Goal: Contribute content: Add original content to the website for others to see

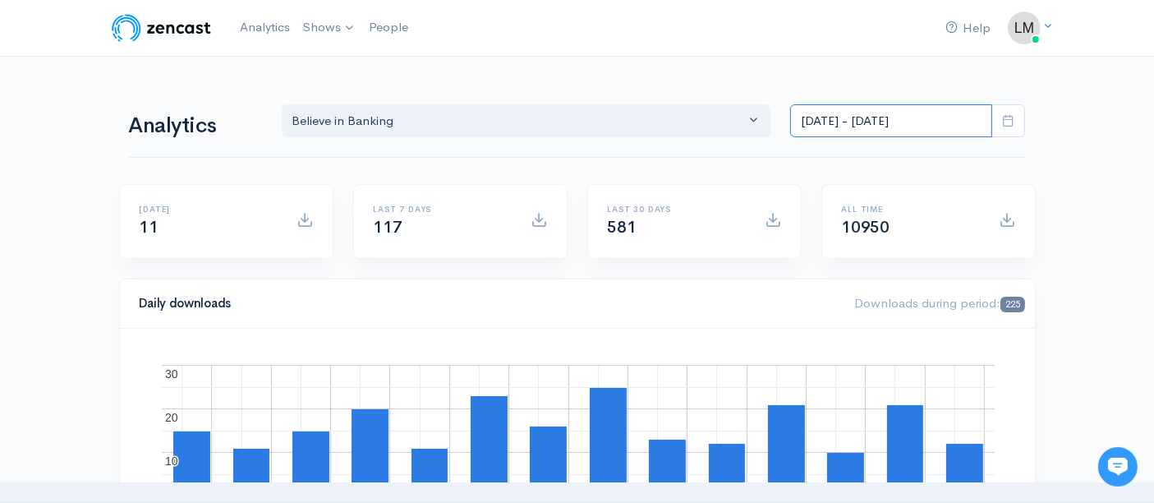
click at [881, 121] on input "[DATE] - [DATE]" at bounding box center [891, 121] width 202 height 34
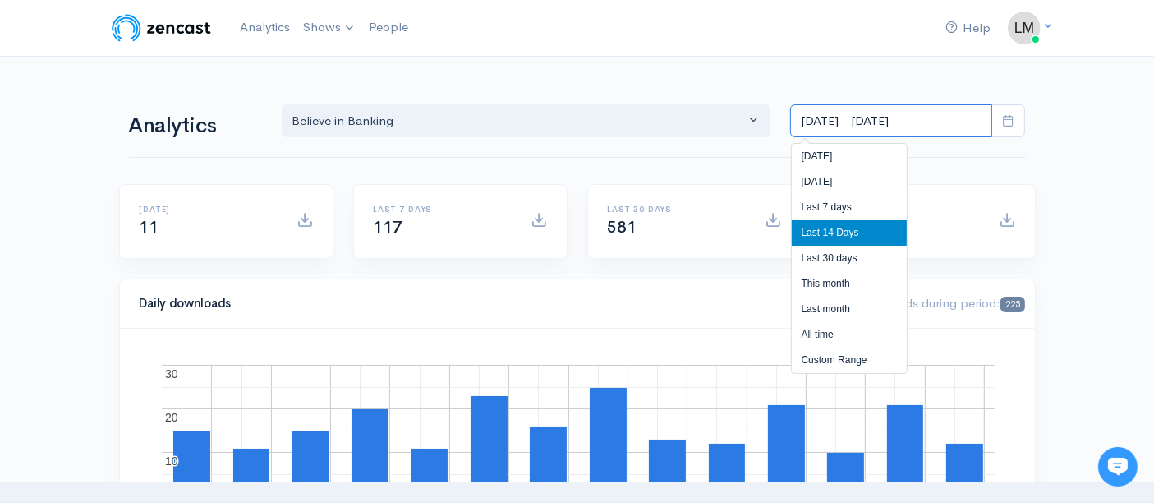
click at [881, 121] on input "[DATE] - [DATE]" at bounding box center [891, 121] width 202 height 34
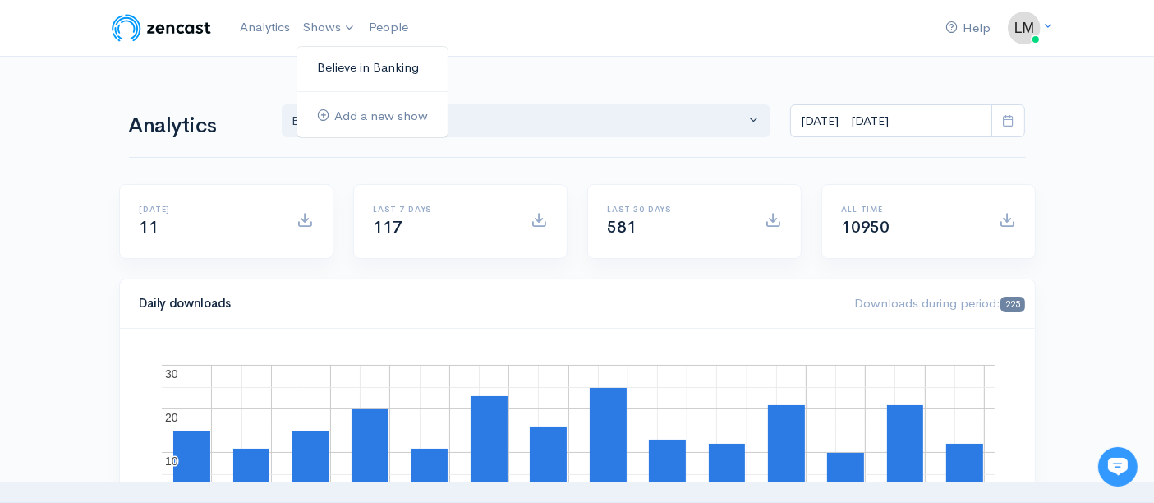
click at [315, 58] on link "Believe in Banking" at bounding box center [372, 67] width 150 height 29
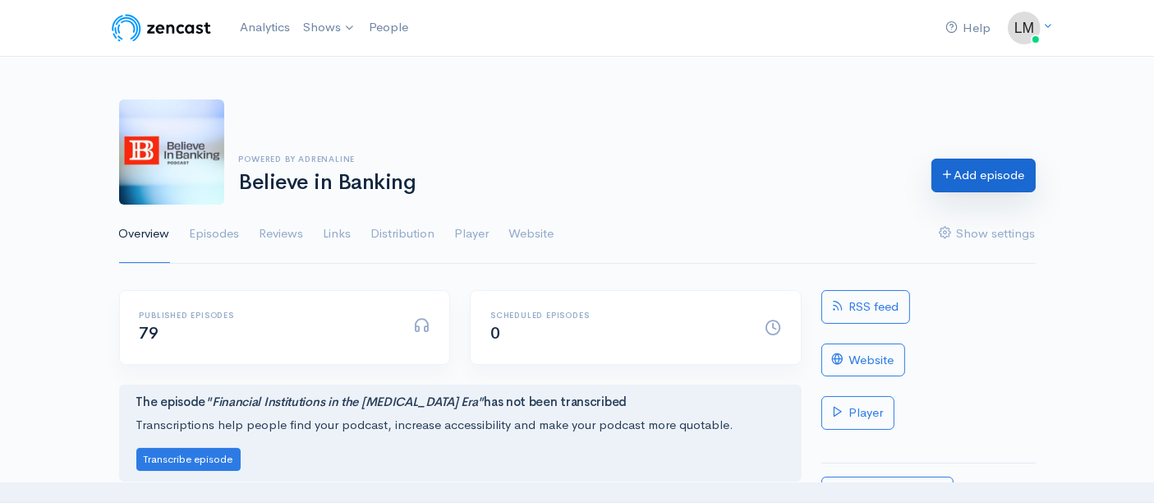
click at [961, 174] on link "Add episode" at bounding box center [984, 176] width 104 height 34
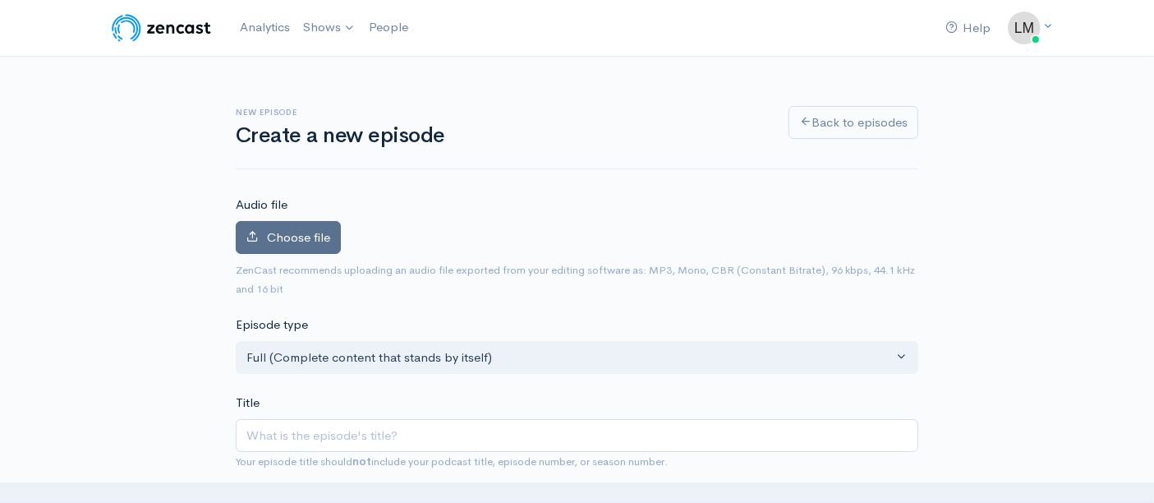
click at [308, 238] on span "Choose file" at bounding box center [298, 237] width 63 height 16
click at [0, 0] on input "Choose file" at bounding box center [0, 0] width 0 height 0
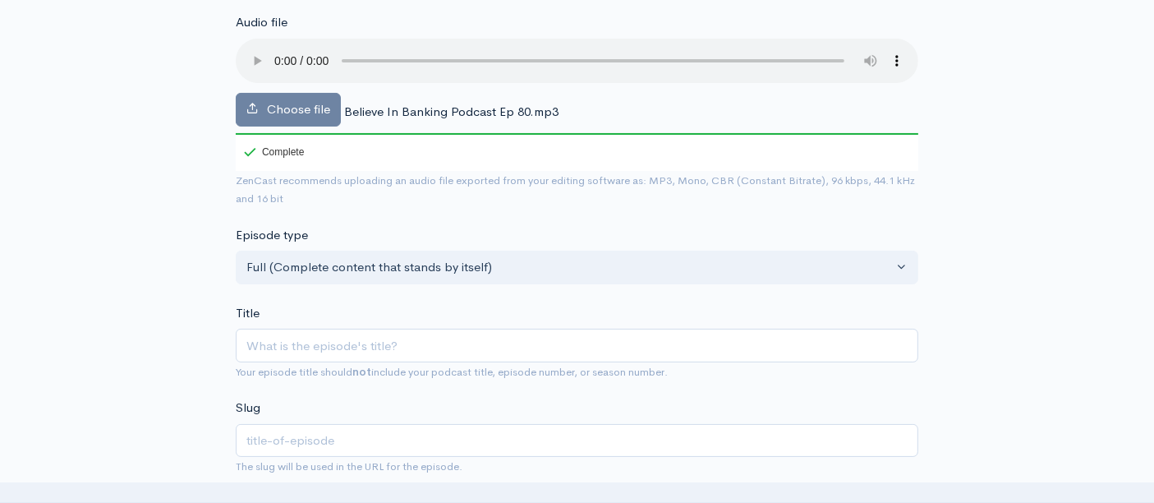
scroll to position [365, 0]
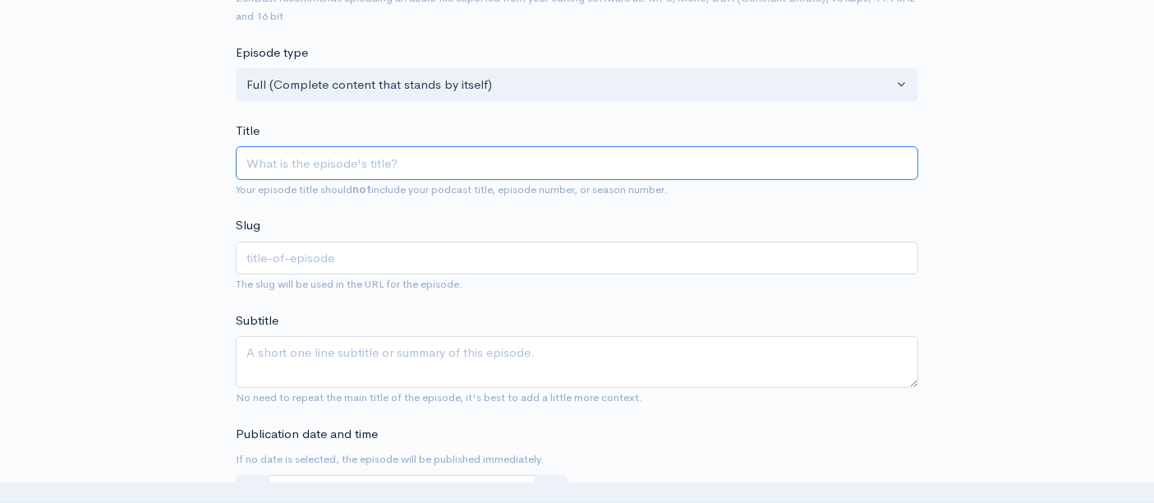
click at [310, 163] on input "Title" at bounding box center [577, 163] width 683 height 34
paste input "The Whys and Hows of Strategic Network Planning"
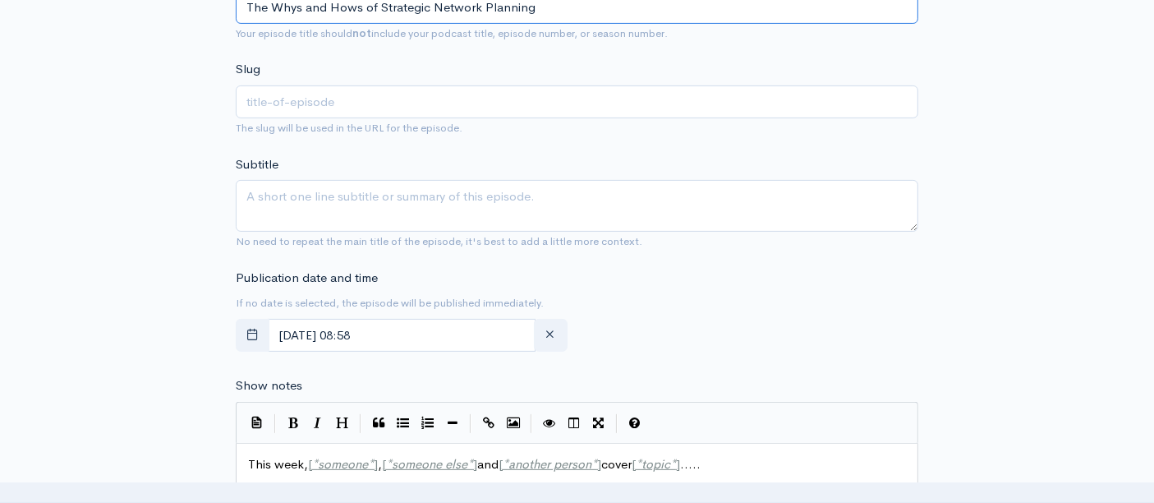
scroll to position [547, 0]
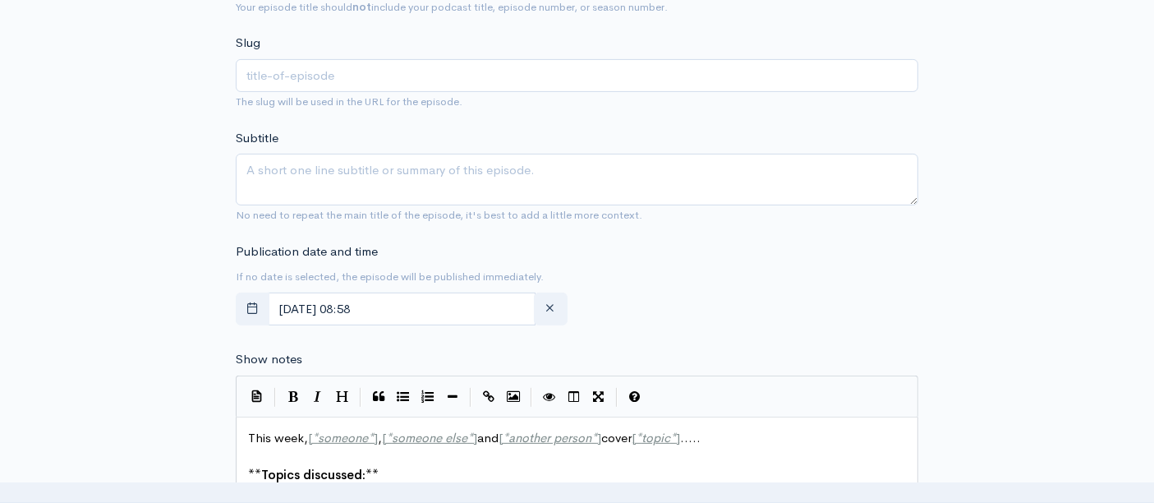
type input "The Whys and Hows of Strategic Network Planning"
type input "the-whys-and-hows-of-strategic-network-planning"
click at [406, 306] on input "[DATE] 08:58" at bounding box center [402, 309] width 268 height 34
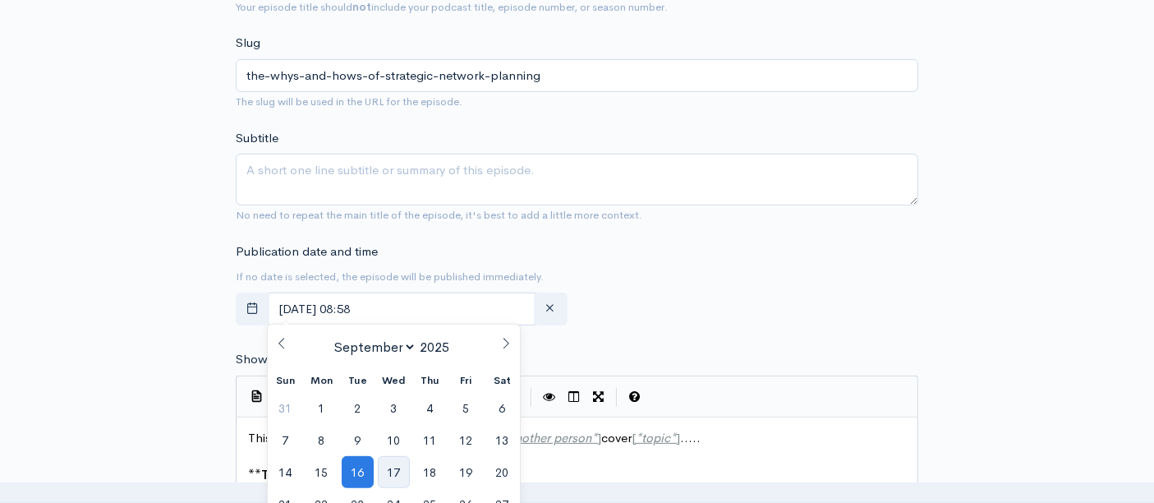
click at [397, 463] on span "17" at bounding box center [394, 472] width 32 height 32
type input "[DATE] 08:58"
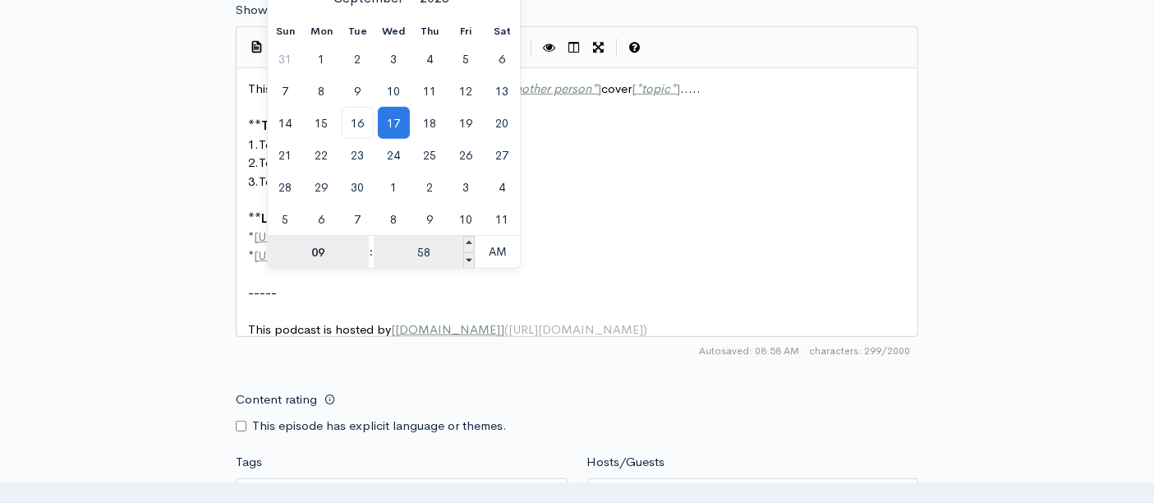
type input "09"
type input "[DATE] 09:58"
click at [418, 251] on input "58" at bounding box center [424, 252] width 101 height 33
type input "00"
click at [500, 245] on span "AM" at bounding box center [497, 251] width 45 height 33
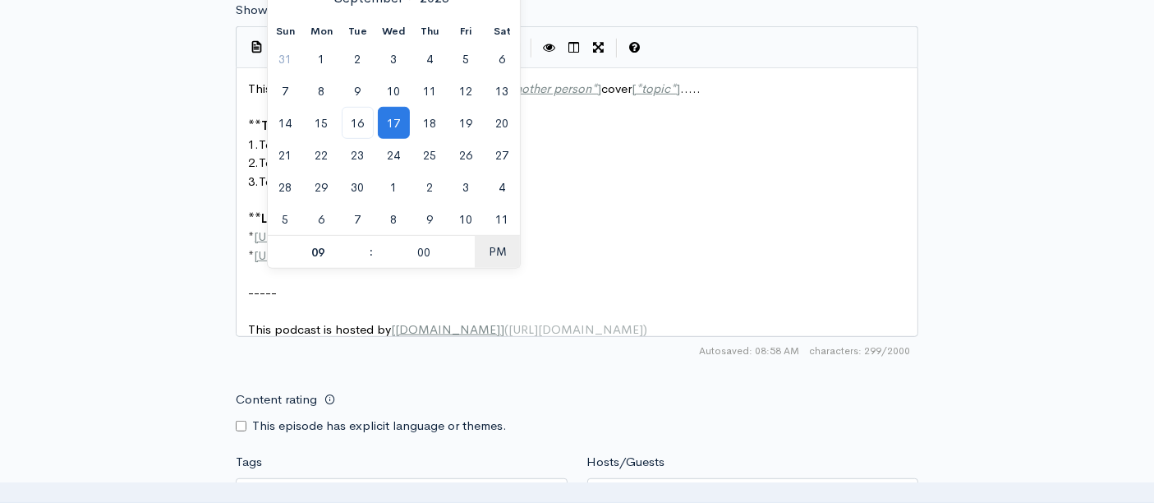
click at [503, 245] on span "PM" at bounding box center [497, 251] width 45 height 33
type input "[DATE] 09:00"
click at [1010, 201] on div "New episode Create a new episode Back to episodes Audio file Choose file Believ…" at bounding box center [577, 23] width 936 height 1727
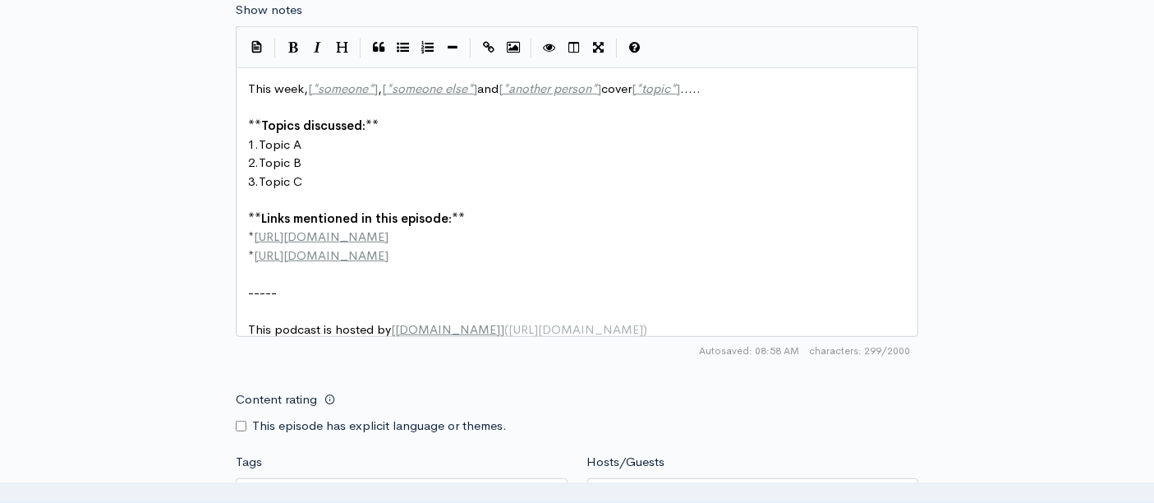
scroll to position [6, 0]
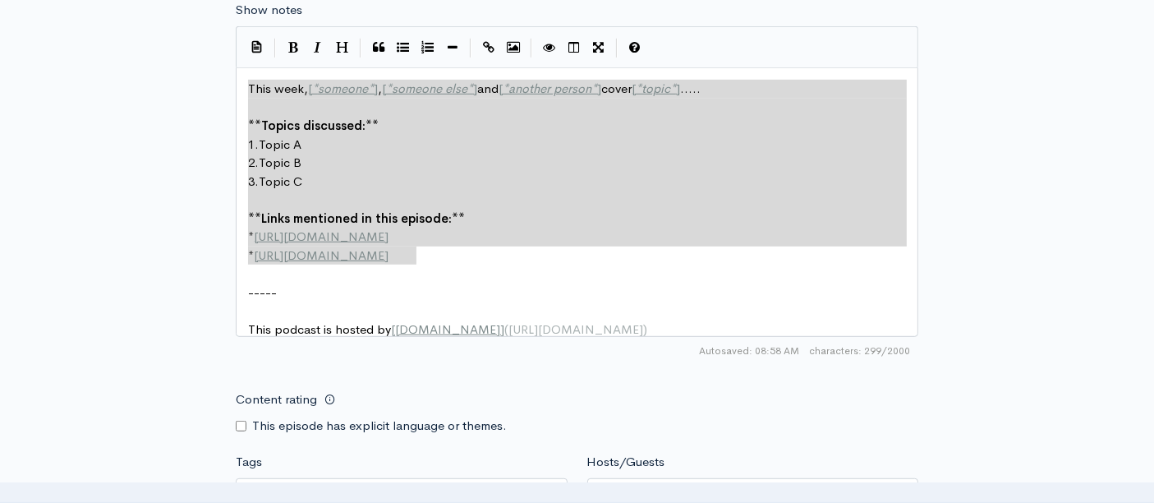
drag, startPoint x: 440, startPoint y: 251, endPoint x: 214, endPoint y: 92, distance: 277.1
type textarea "​This week, [*someone*], [*someone else*] and [*another person*] cover [*topic*…"
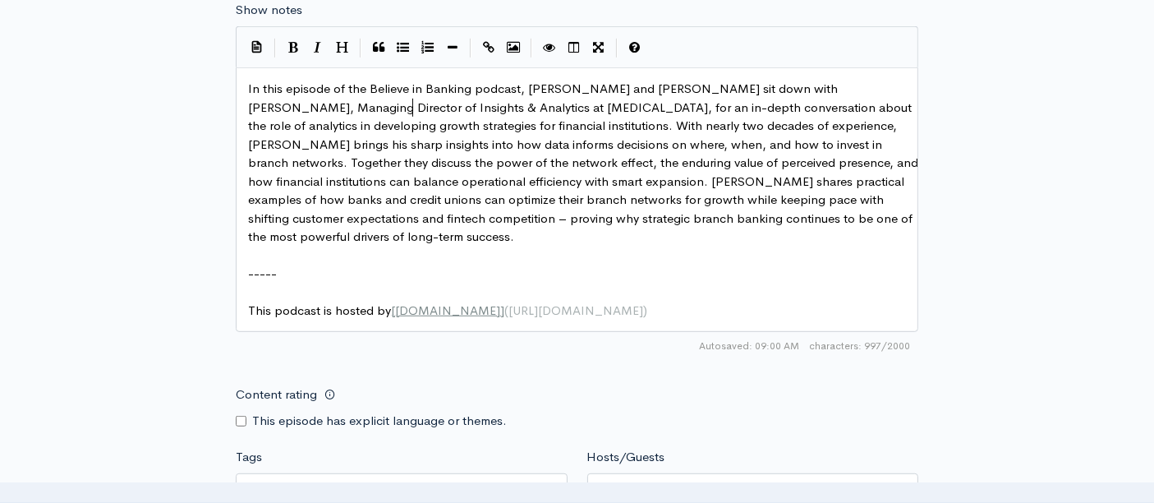
click at [411, 99] on span "In this episode of the Believe in Banking podcast, [PERSON_NAME] and [PERSON_NA…" at bounding box center [585, 162] width 674 height 163
click at [451, 88] on span "In this episode of the Believe in Banking podcast, [PERSON_NAME] and [PERSON_NA…" at bounding box center [585, 162] width 674 height 163
click at [445, 113] on pre "In this episode of the Believe in Banking podcast, [PERSON_NAME] and [PERSON_NA…" at bounding box center [584, 163] width 679 height 167
click at [614, 113] on pre "In this episode of the Believe in Banking podcast, [PERSON_NAME] and [PERSON_NA…" at bounding box center [584, 163] width 679 height 167
click at [546, 132] on pre "In this episode of the Believe in Banking podcast, [PERSON_NAME] and [PERSON_NA…" at bounding box center [584, 163] width 679 height 167
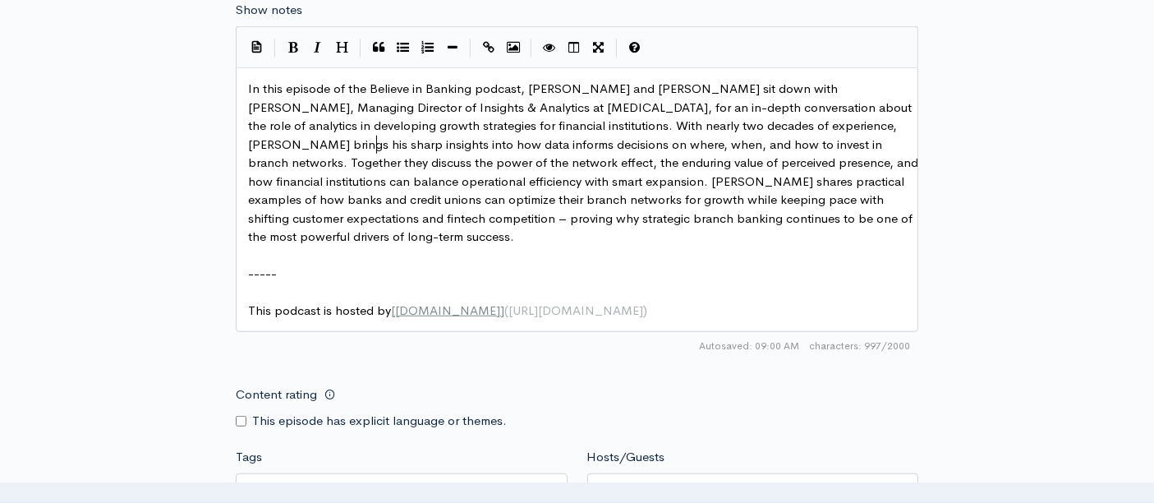
click at [377, 134] on span "In this episode of the Believe in Banking podcast, [PERSON_NAME] and [PERSON_NA…" at bounding box center [585, 162] width 674 height 163
click at [492, 98] on span "In this episode of the Believe in Banking podcast, [PERSON_NAME] and [PERSON_NA…" at bounding box center [585, 162] width 674 height 163
click at [618, 114] on span "In this episode of the Believe in Banking podcast, [PERSON_NAME] and [PERSON_NA…" at bounding box center [585, 162] width 674 height 163
click at [628, 136] on span "In this episode of the Believe in Banking podcast, [PERSON_NAME] and [PERSON_NA…" at bounding box center [585, 162] width 674 height 163
click at [400, 146] on span "In this episode of the Believe in Banking podcast, [PERSON_NAME] and [PERSON_NA…" at bounding box center [585, 162] width 674 height 163
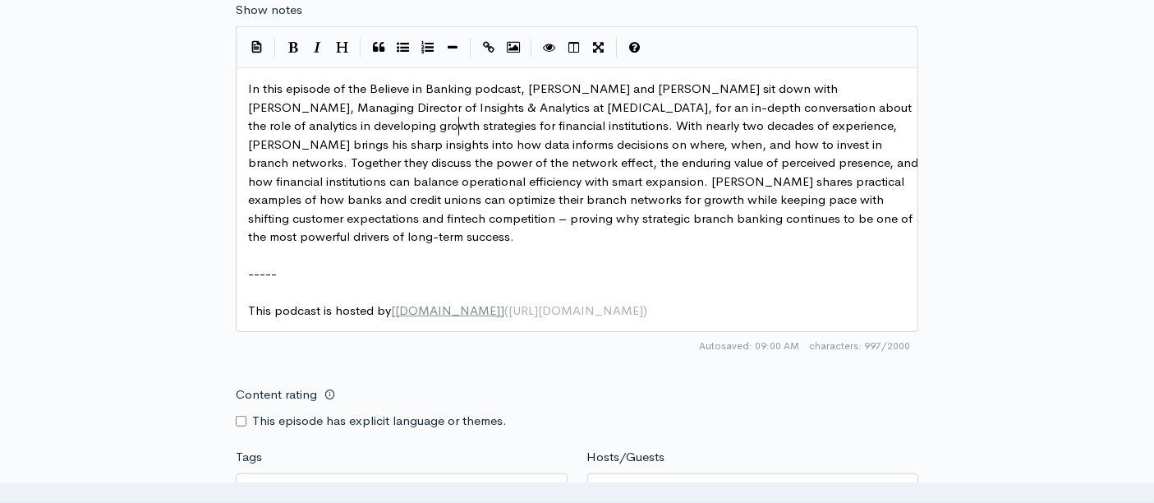
click at [458, 124] on span "In this episode of the Believe in Banking podcast, [PERSON_NAME] and [PERSON_NA…" at bounding box center [585, 162] width 674 height 163
click at [483, 146] on span "In this episode of the Believe in Banking podcast, [PERSON_NAME] and [PERSON_NA…" at bounding box center [585, 162] width 674 height 163
click at [652, 140] on span "In this episode of the Believe in Banking podcast, [PERSON_NAME] and [PERSON_NA…" at bounding box center [585, 162] width 674 height 163
click at [755, 140] on span "In this episode of the Believe in Banking podcast, [PERSON_NAME] and [PERSON_NA…" at bounding box center [585, 162] width 674 height 163
click at [408, 177] on span "In this episode of the Believe in Banking podcast, [PERSON_NAME] and [PERSON_NA…" at bounding box center [585, 162] width 674 height 163
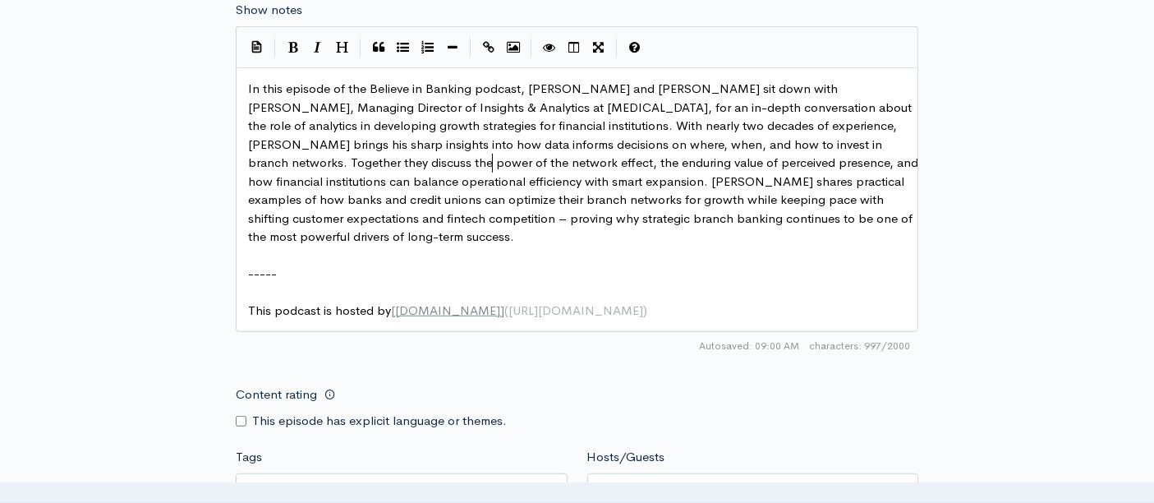
click at [490, 154] on span "In this episode of the Believe in Banking podcast, [PERSON_NAME] and [PERSON_NA…" at bounding box center [585, 162] width 674 height 163
click at [513, 171] on span "In this episode of the Believe in Banking podcast, [PERSON_NAME] and [PERSON_NA…" at bounding box center [585, 162] width 674 height 163
click at [453, 198] on span "In this episode of the Believe in Banking podcast, [PERSON_NAME] and [PERSON_NA…" at bounding box center [585, 162] width 674 height 163
click at [532, 173] on span "In this episode of the Believe in Banking podcast, [PERSON_NAME] and [PERSON_NA…" at bounding box center [585, 162] width 674 height 163
click at [531, 197] on span "In this episode of the Believe in Banking podcast, [PERSON_NAME] and [PERSON_NA…" at bounding box center [585, 162] width 674 height 163
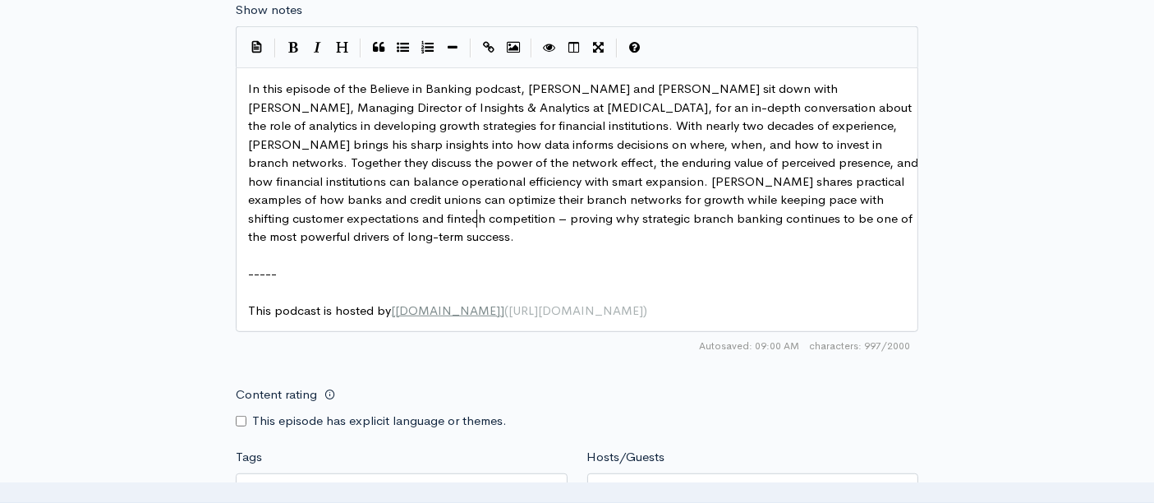
click at [476, 219] on span "In this episode of the Believe in Banking podcast, [PERSON_NAME] and [PERSON_NA…" at bounding box center [585, 162] width 674 height 163
click at [560, 238] on pre "In this episode of the Believe in Banking podcast, [PERSON_NAME] and [PERSON_NA…" at bounding box center [584, 163] width 679 height 167
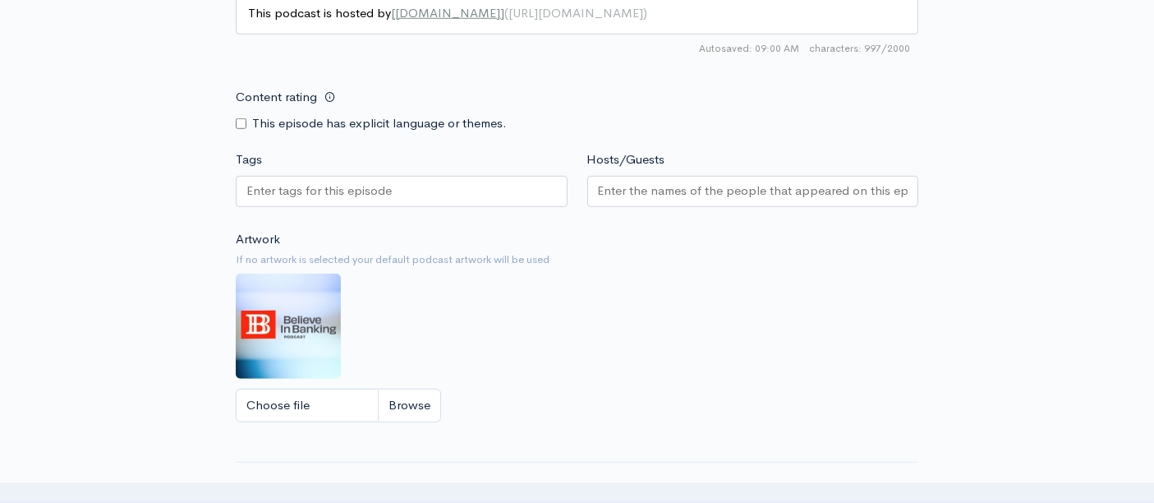
scroll to position [1170, 0]
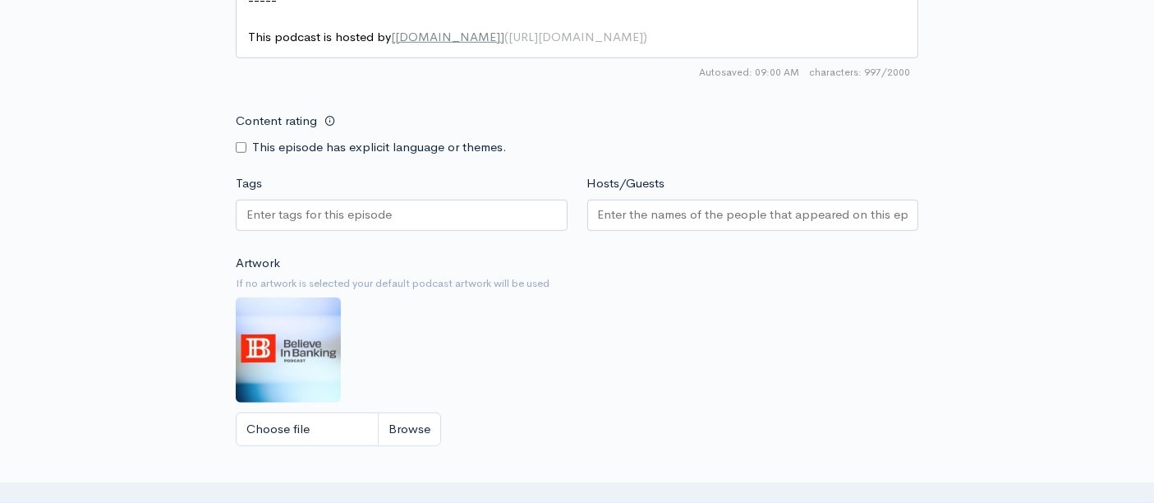
click at [690, 207] on input "Hosts/Guests" at bounding box center [753, 214] width 311 height 19
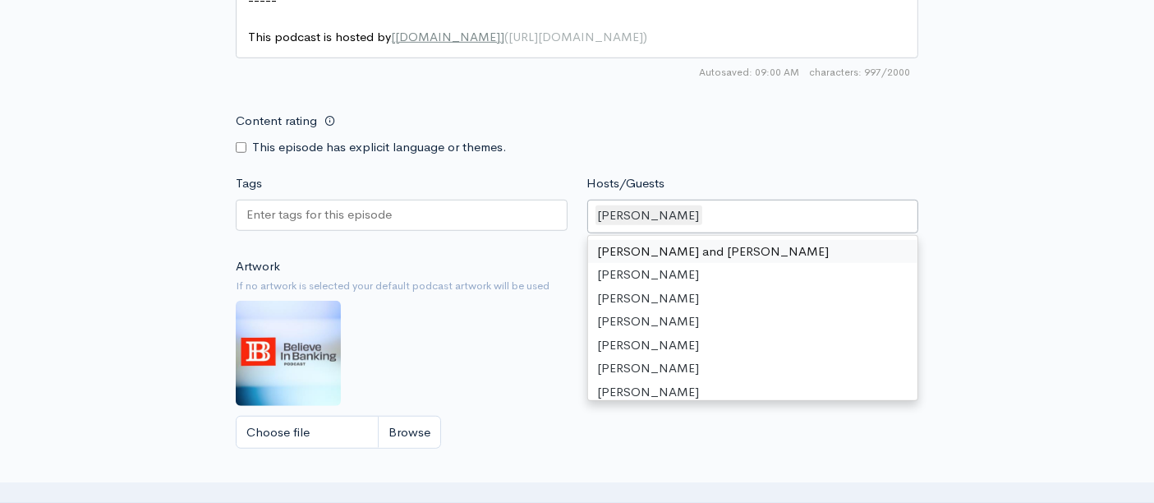
type input "j"
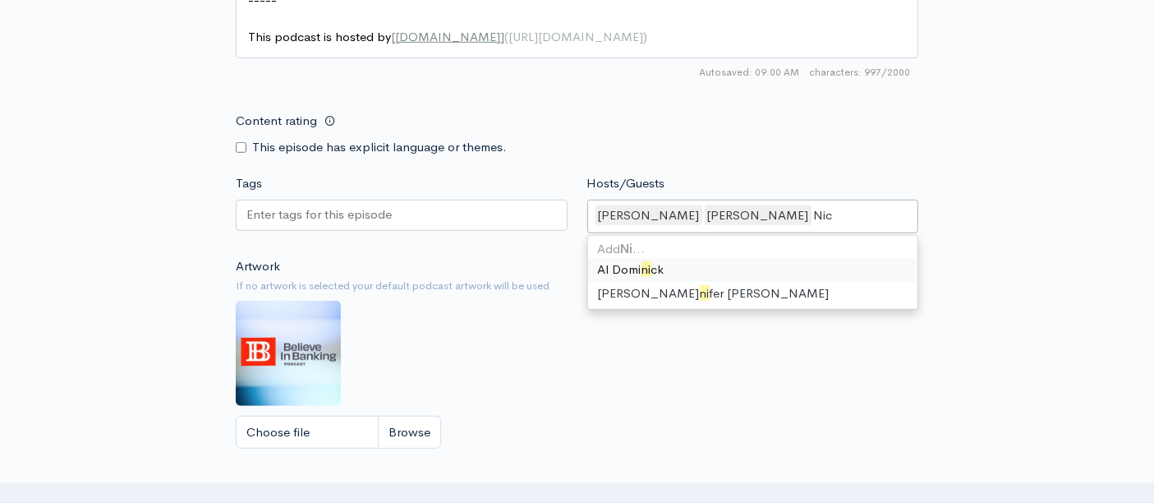
scroll to position [0, 0]
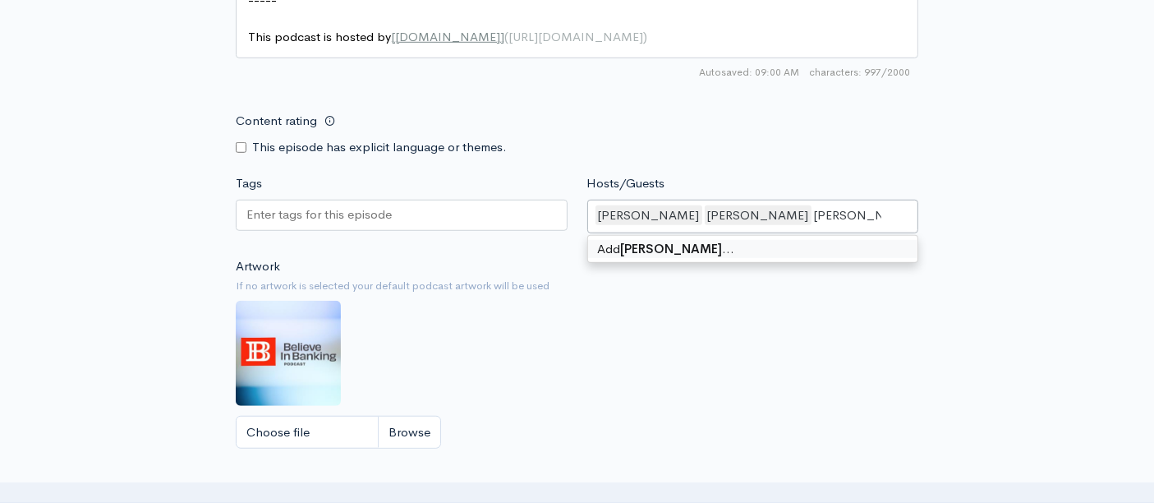
type input "[PERSON_NAME]"
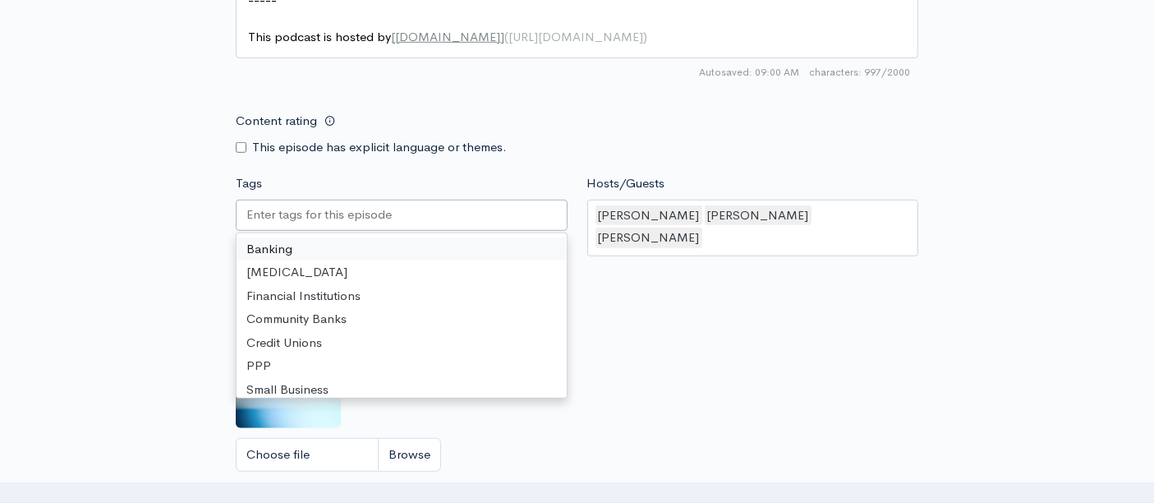
click at [338, 211] on input "Tags" at bounding box center [320, 214] width 148 height 19
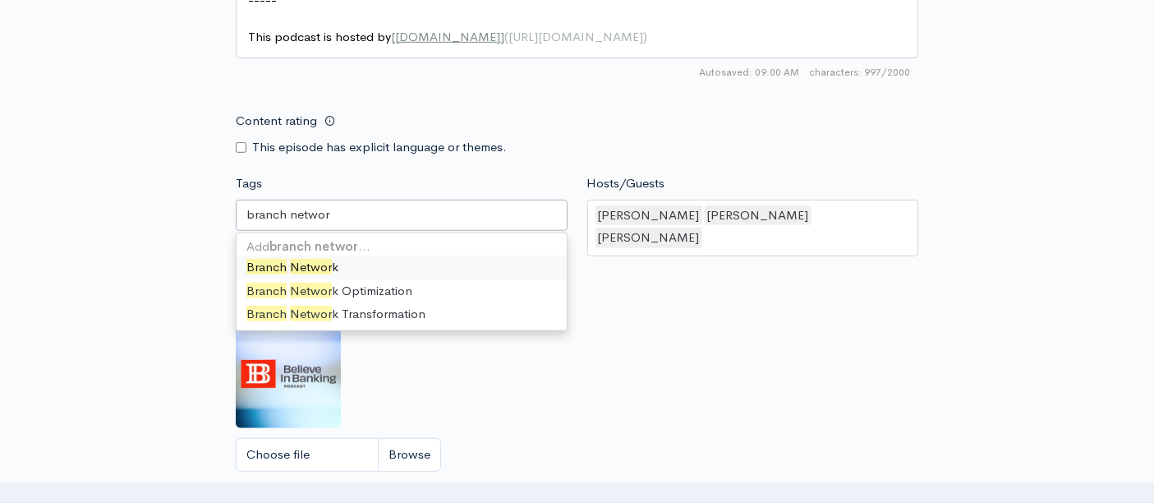
type input "branch network"
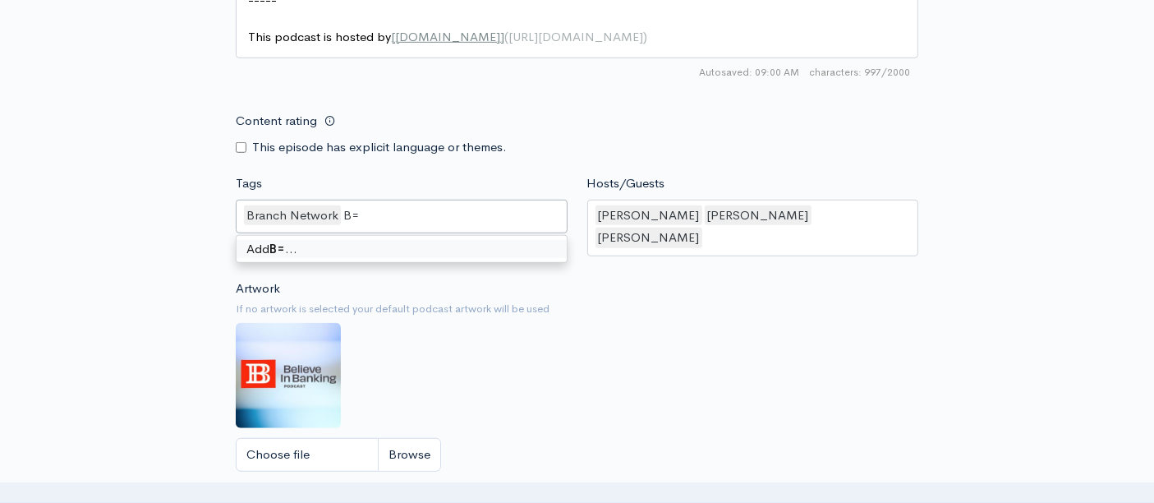
type input "B"
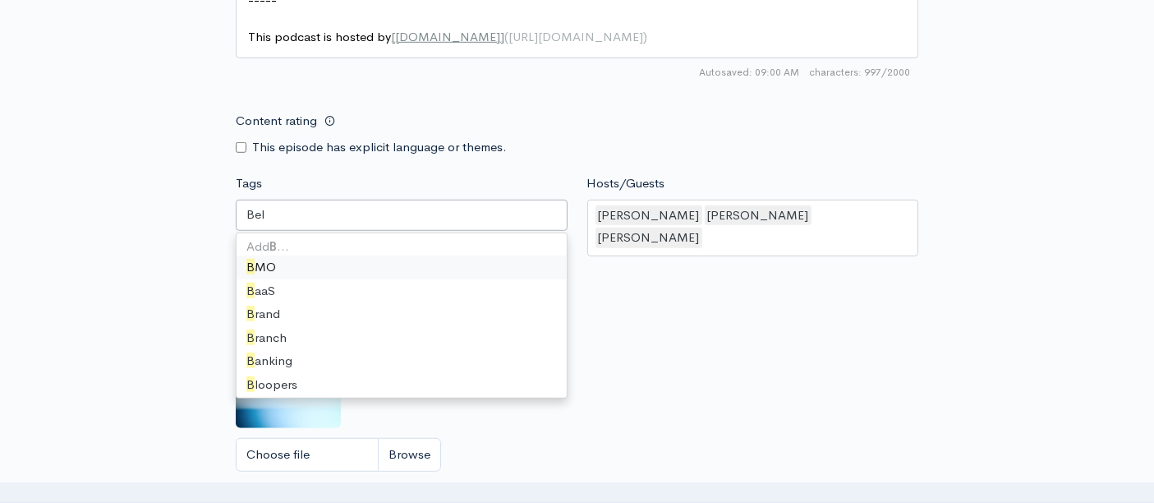
type input "Beli"
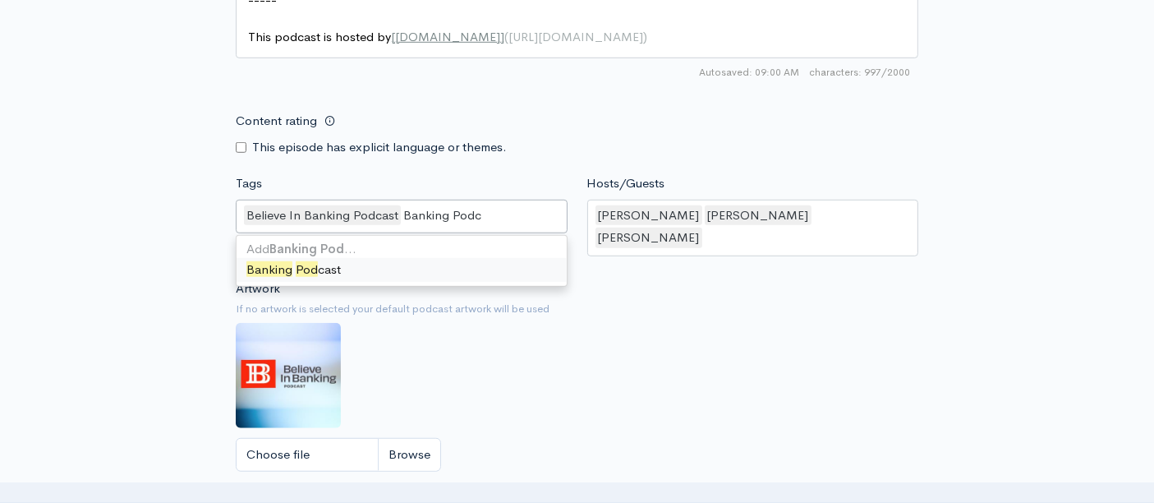
type input "Banking Podca"
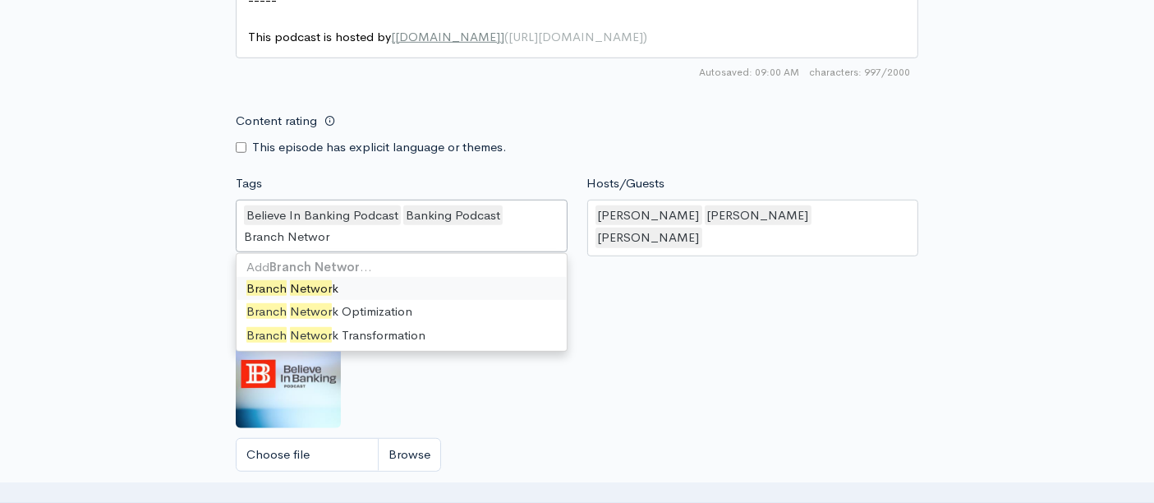
type input "Branch Network"
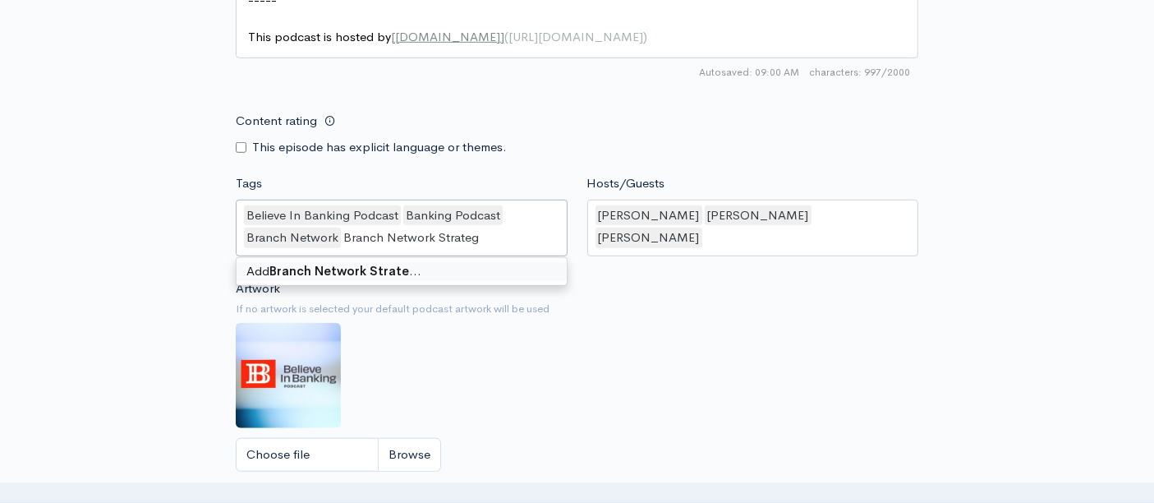
type input "Branch Network Strategy"
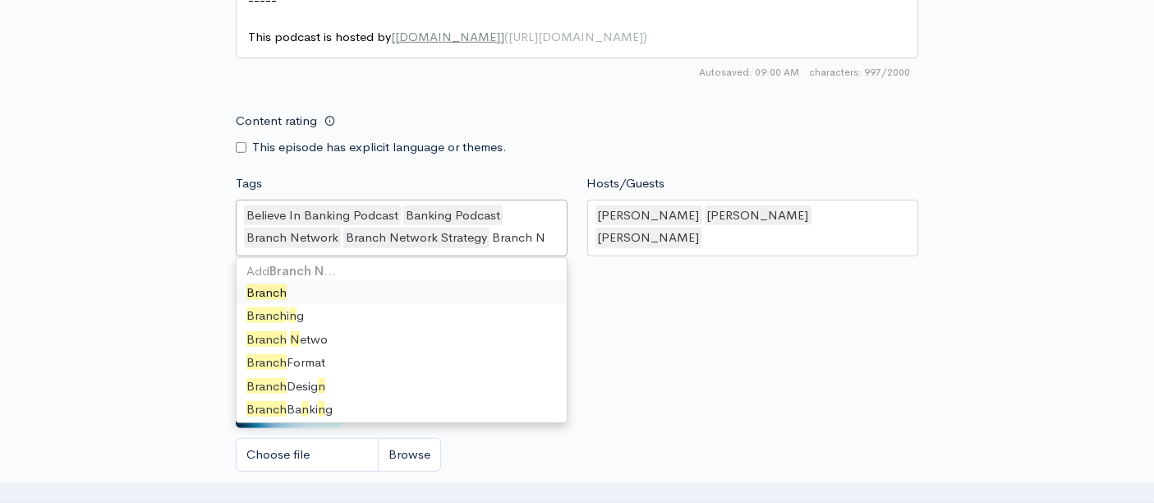
type input "Branch Ne"
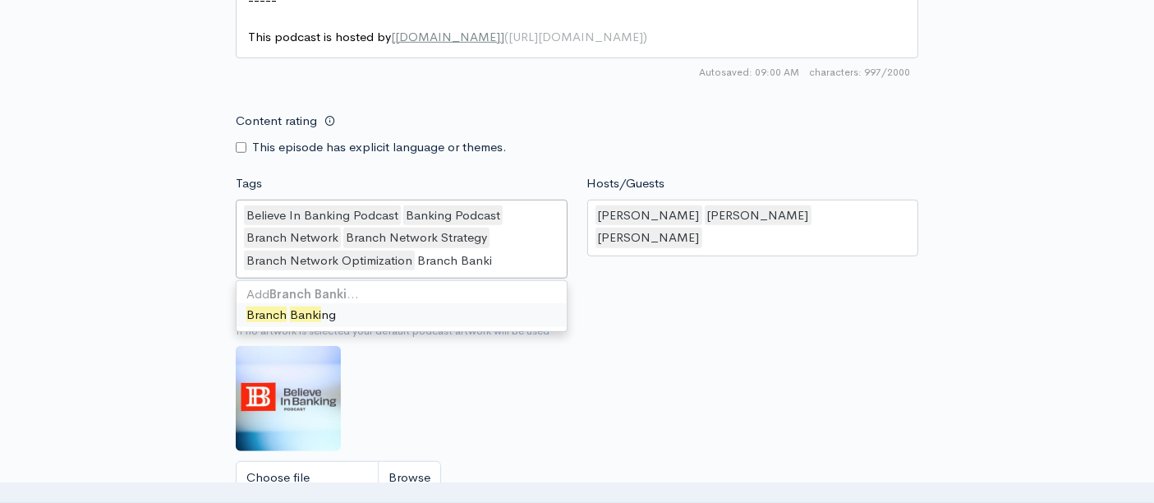
type input "Branch Banking"
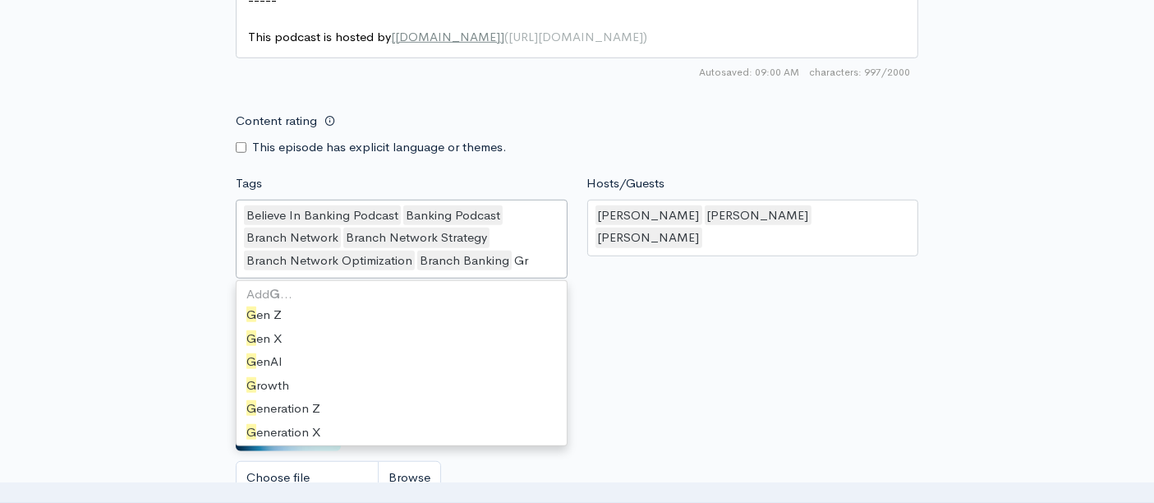
type input "Gro"
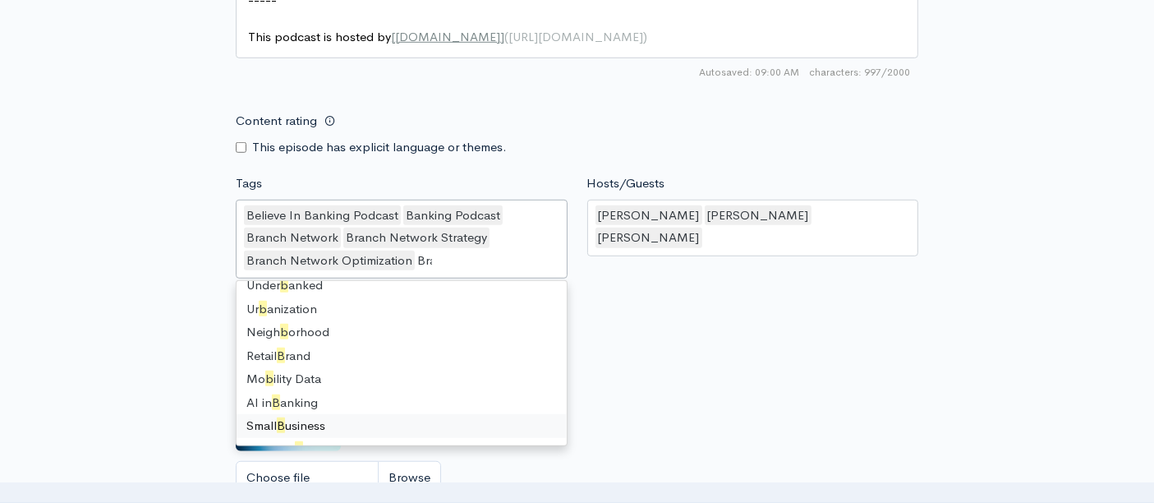
scroll to position [22, 0]
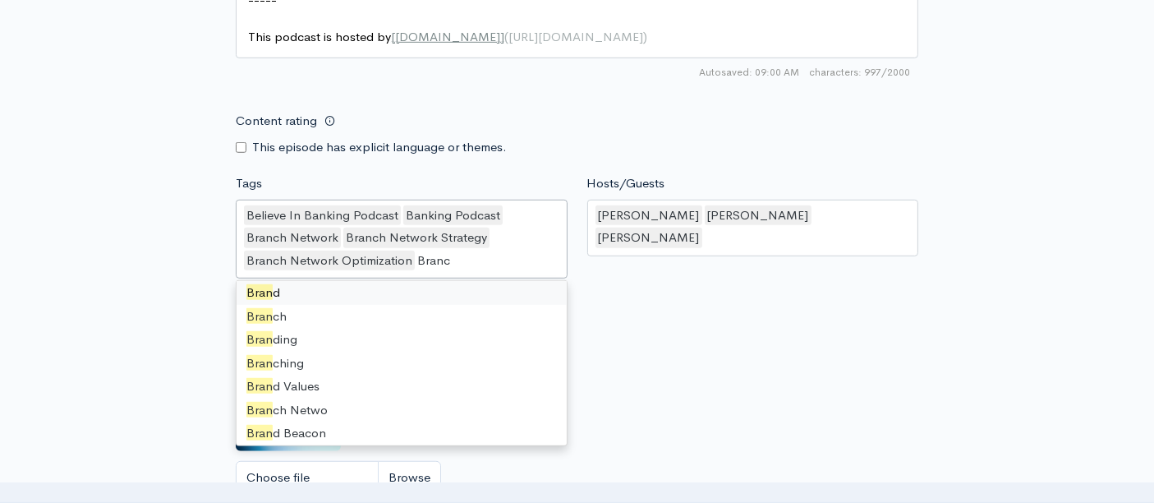
type input "Branch"
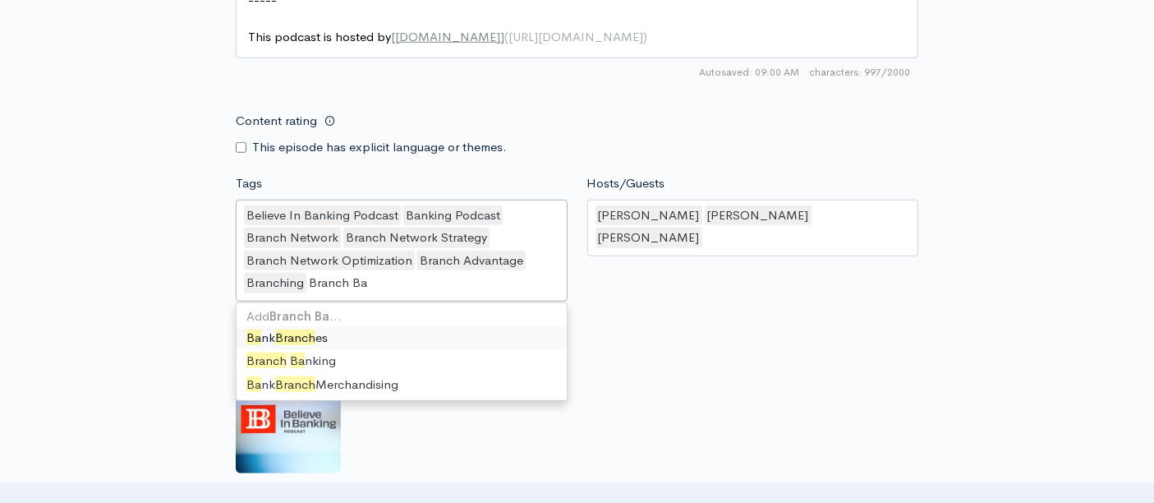
scroll to position [0, 0]
type input "Branch Bankin"
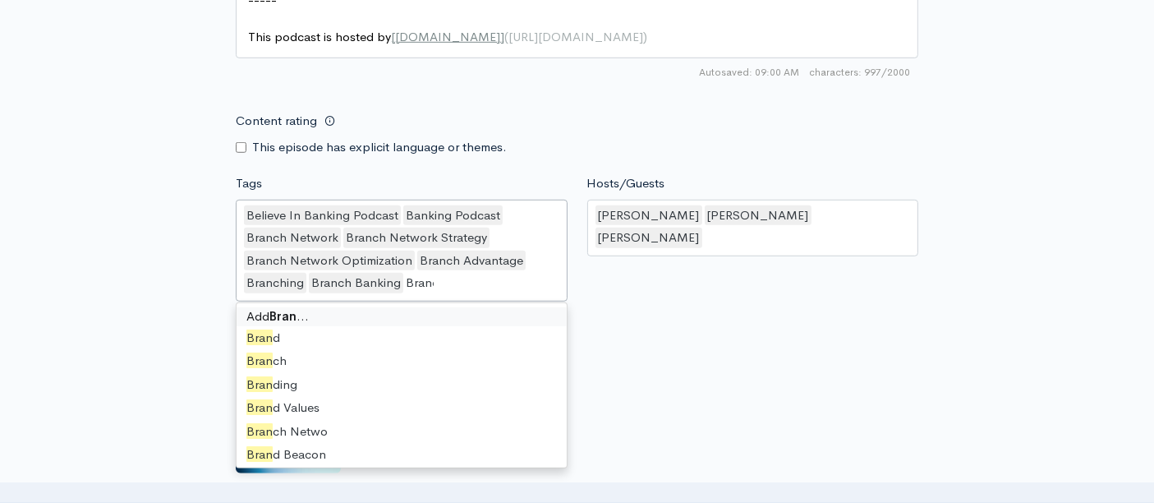
type input "Branch"
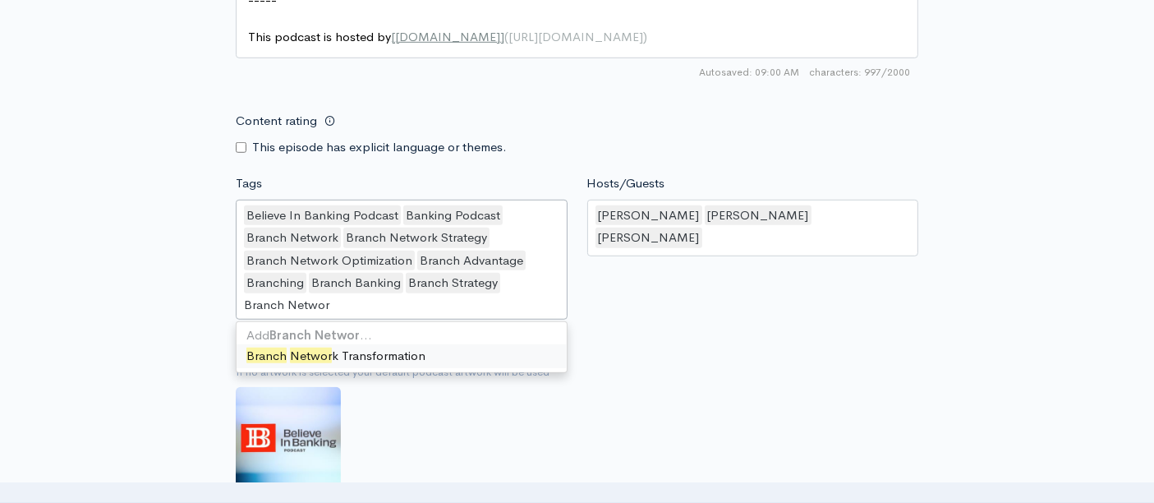
type input "Branch Network"
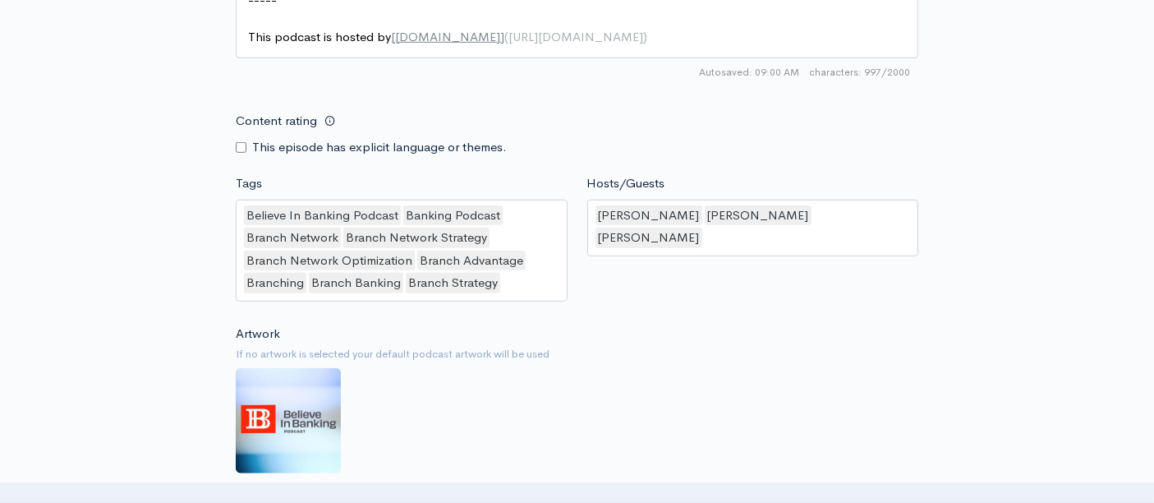
click at [676, 324] on div "Artwork If no artwork is selected your default podcast artwork will be used Cho…" at bounding box center [577, 425] width 683 height 202
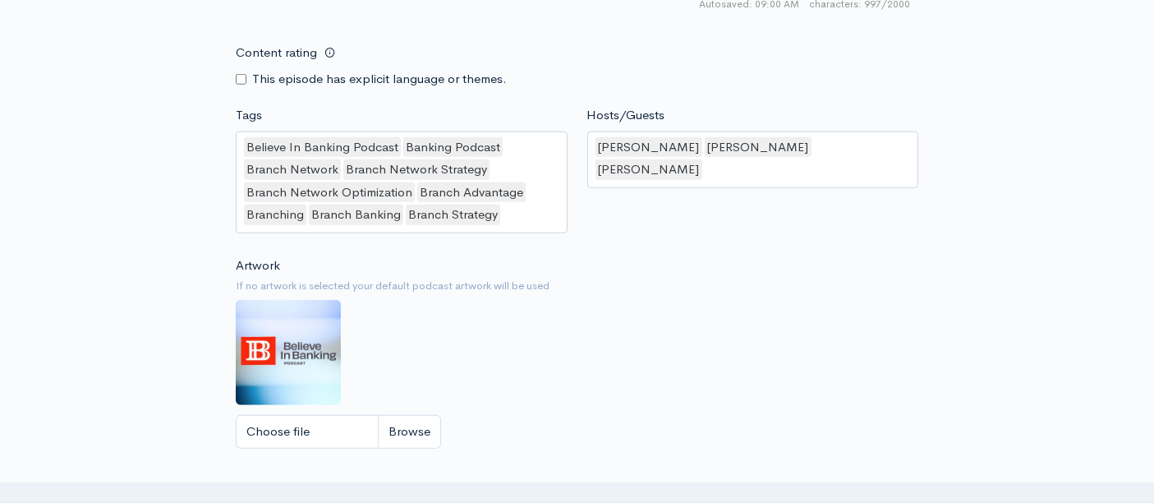
scroll to position [1352, 0]
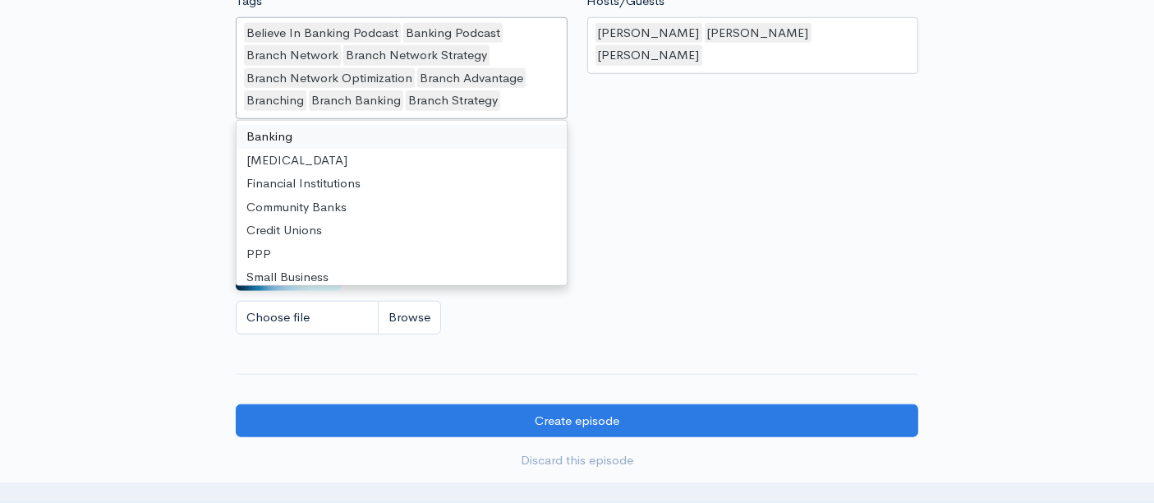
click at [514, 94] on div "Believe In Banking Podcast Banking Podcast Branch Network Branch Network Strate…" at bounding box center [402, 68] width 332 height 102
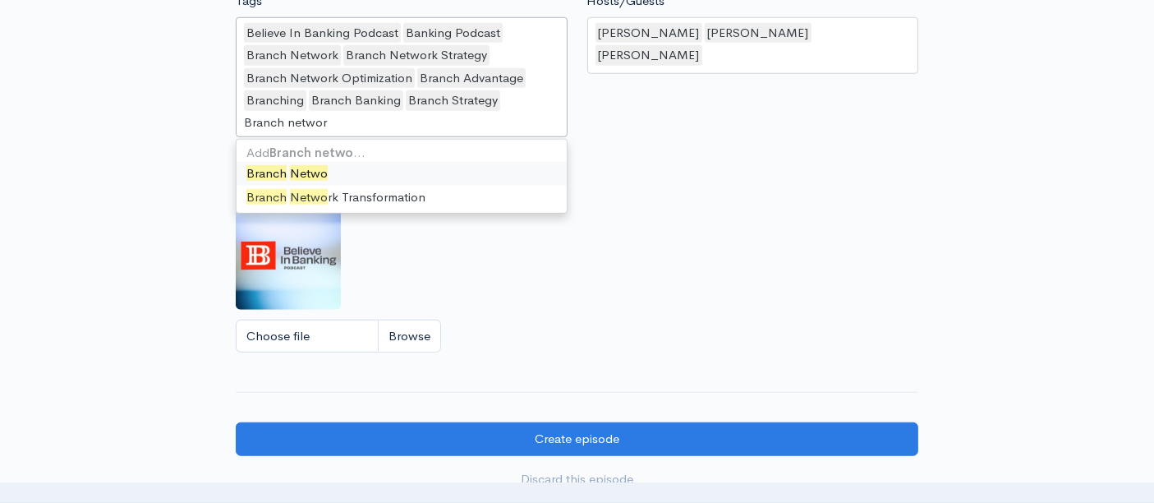
type input "Branch network"
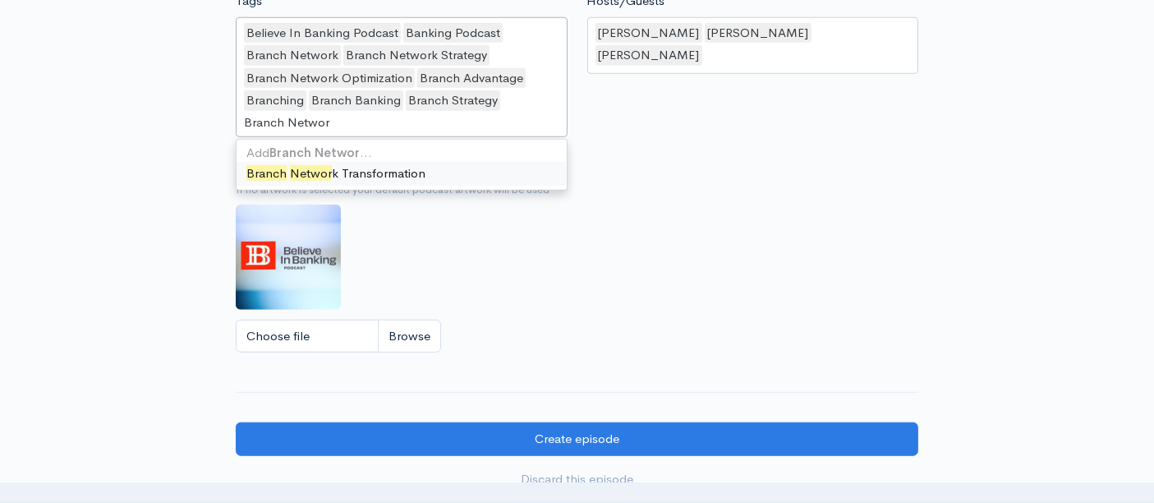
type input "Branch Network"
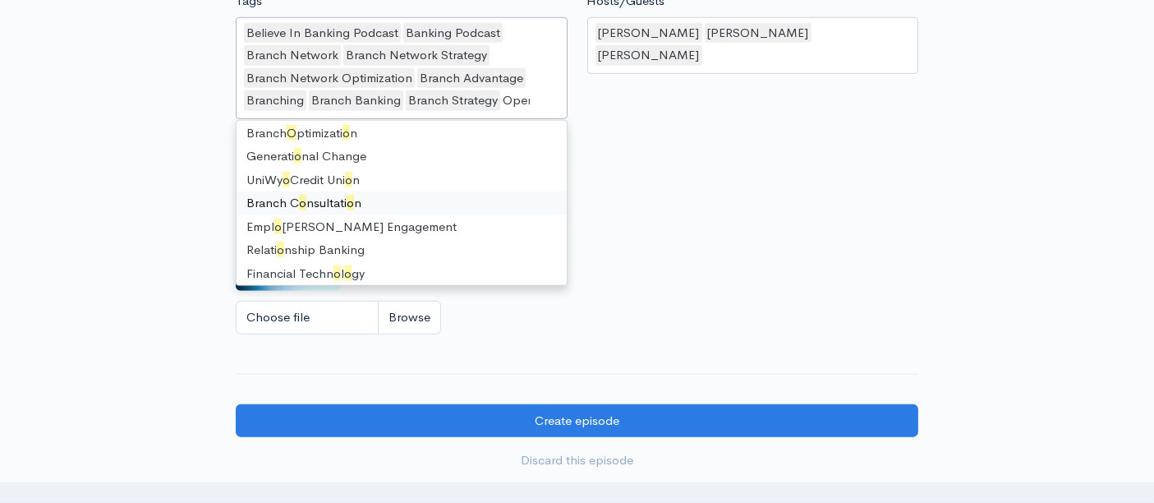
scroll to position [0, 0]
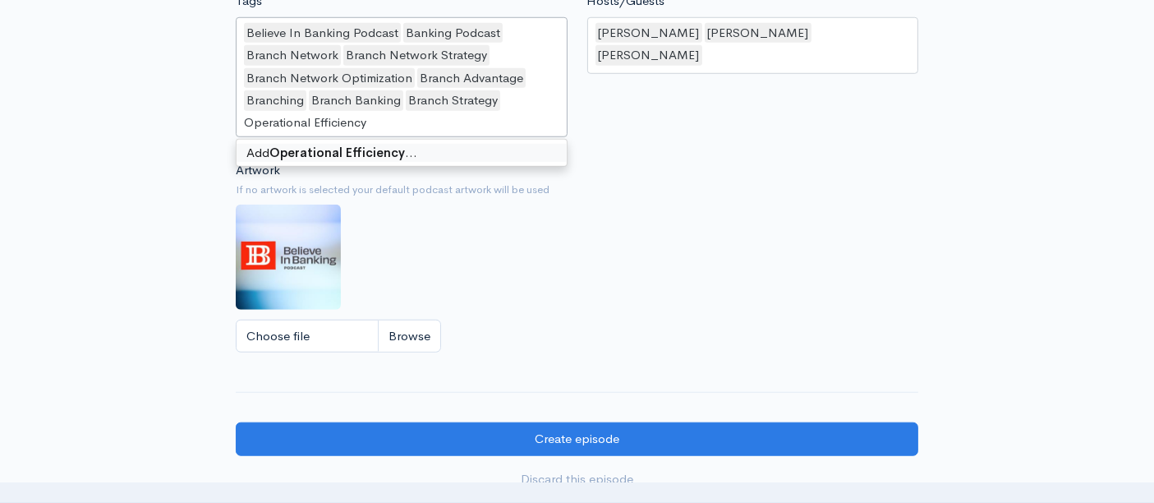
type input "Operational Efficiency"
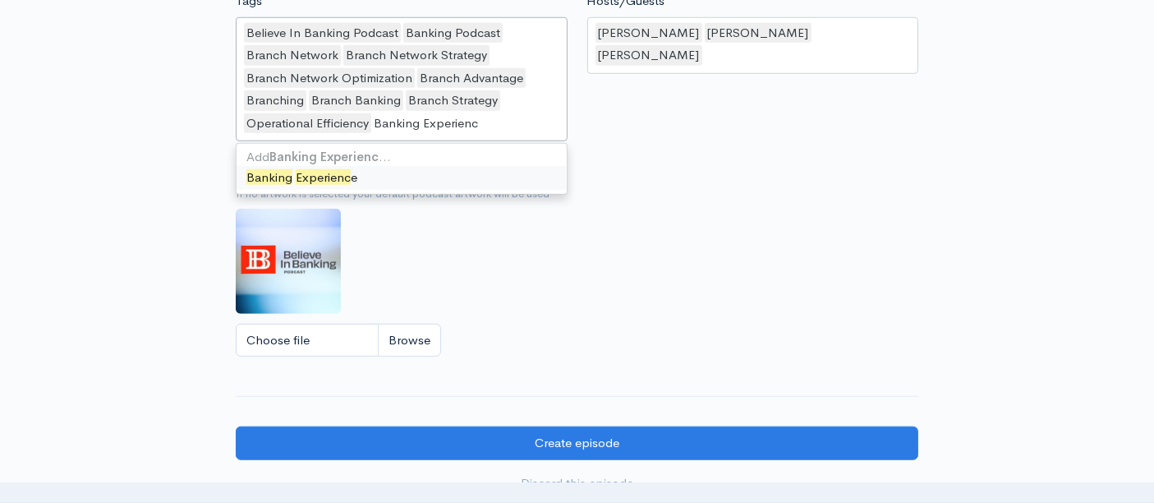
type input "Banking Experience"
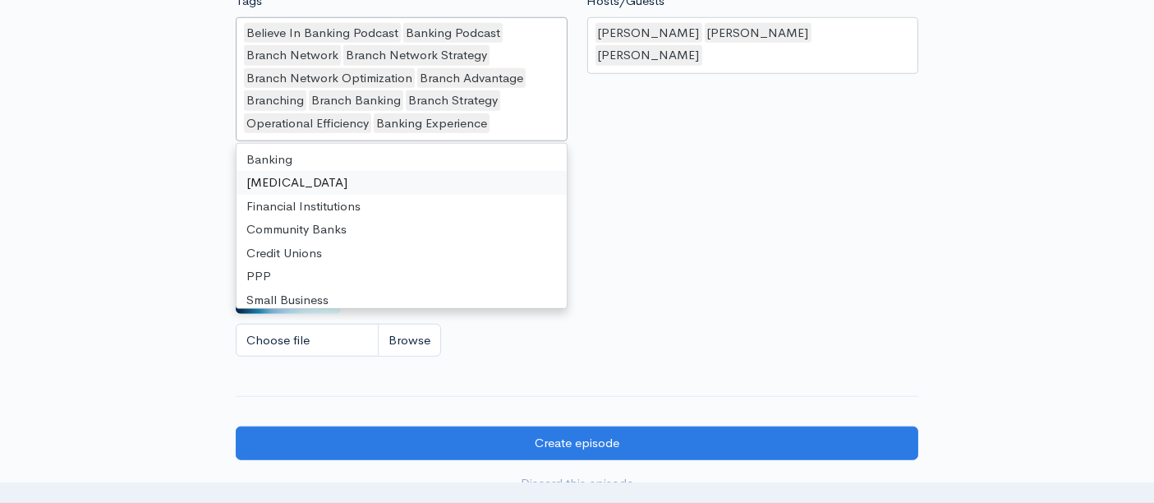
click at [649, 110] on div "Hosts/Guests [PERSON_NAME],[PERSON_NAME],[PERSON_NAME] [PERSON_NAME] [PERSON_NA…" at bounding box center [753, 69] width 352 height 155
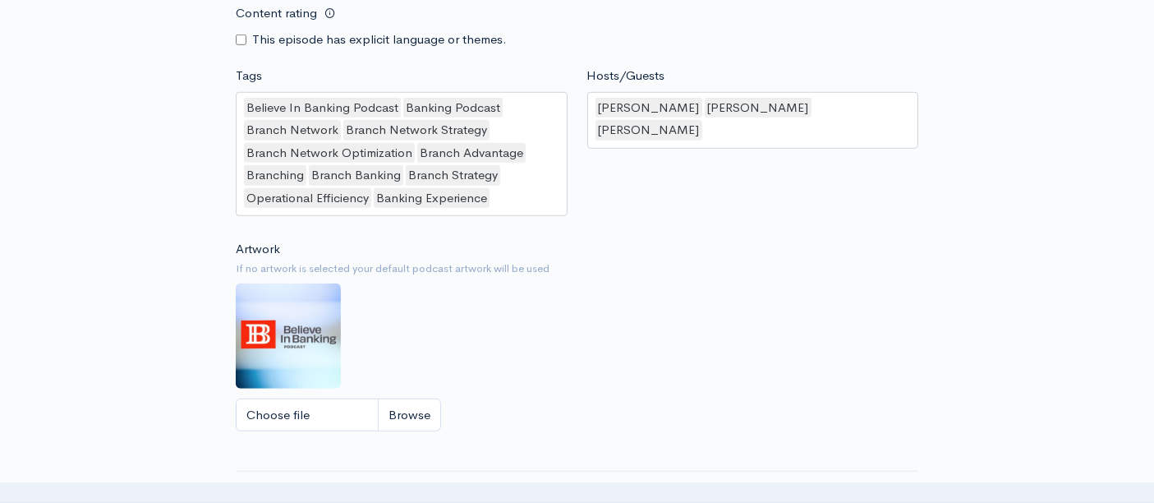
scroll to position [1577, 0]
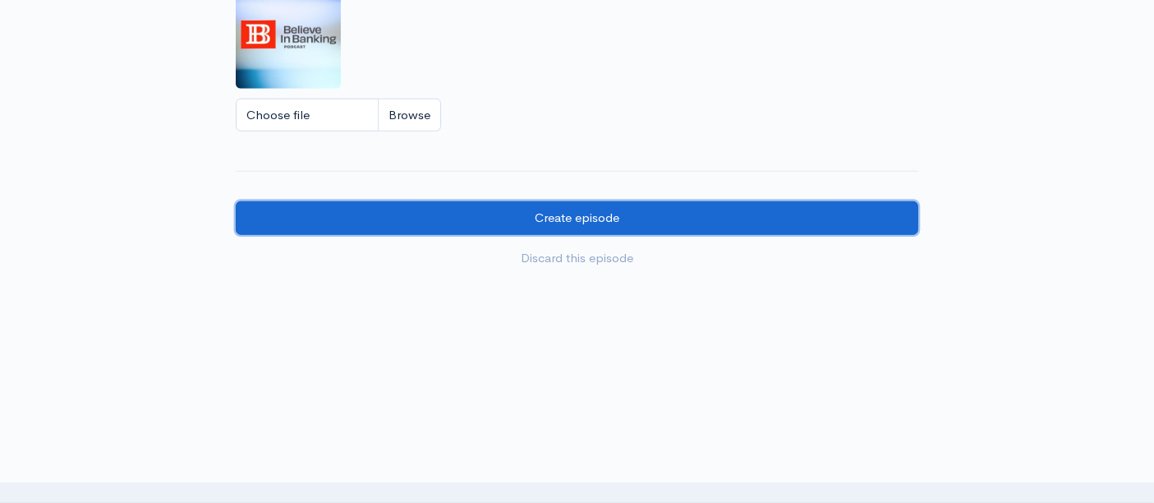
click at [591, 217] on input "Create episode" at bounding box center [577, 218] width 683 height 34
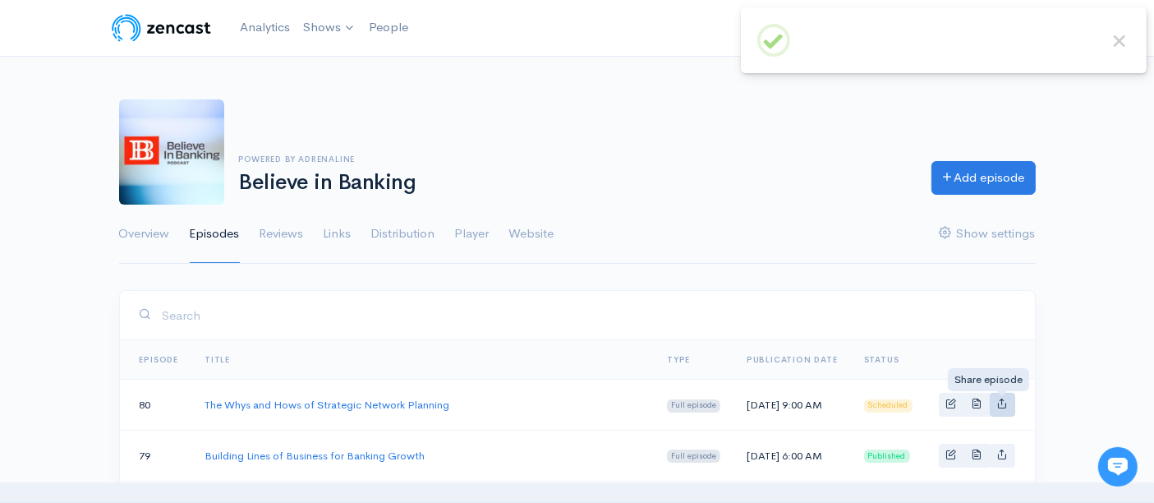
click at [997, 407] on icon "Basic example" at bounding box center [1002, 403] width 11 height 11
type input "https://believe-in-banking.zencast.website/episodes/the-whys-and-hows-of-strate…"
type input "https://media.zencast.fm/believe-in-banking/9378dbb6-dd5b-4643-9a30-a464d6e74ec…"
type input "<iframe src='https://share.zencast.fm/embed/episode/9378dbb6-dd5b-4643-9a30-a46…"
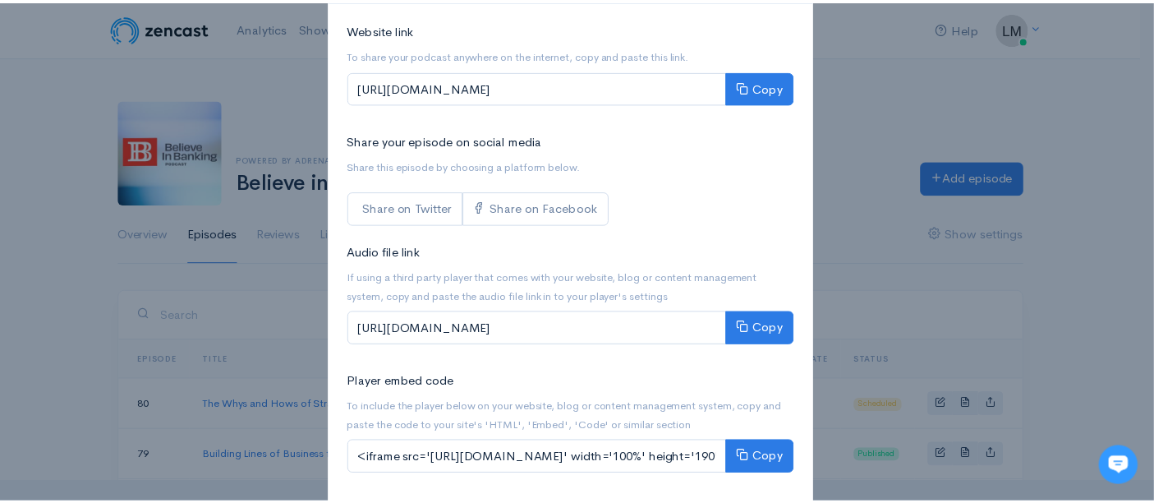
scroll to position [182, 0]
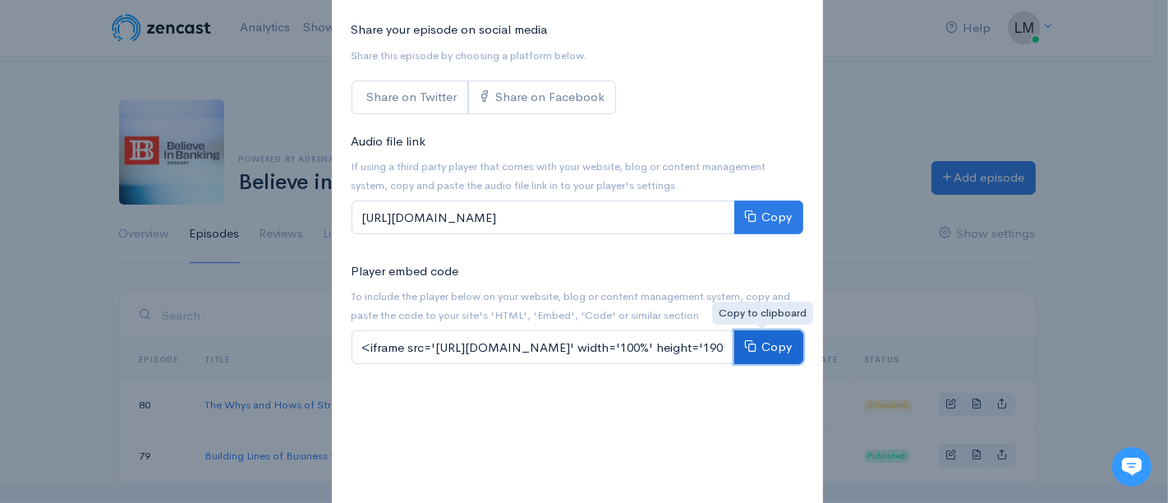
click at [770, 343] on button "Copy" at bounding box center [768, 347] width 69 height 34
click at [840, 56] on div "Share The Whys and Hows of Strategic Network Planning × Website link To share y…" at bounding box center [584, 251] width 1168 height 503
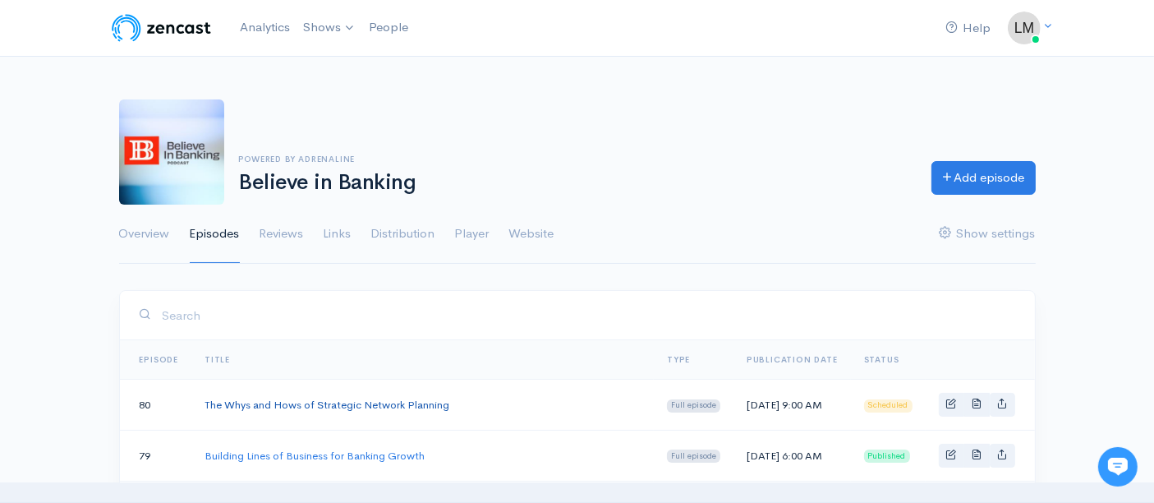
click at [300, 403] on link "The Whys and Hows of Strategic Network Planning" at bounding box center [327, 405] width 245 height 14
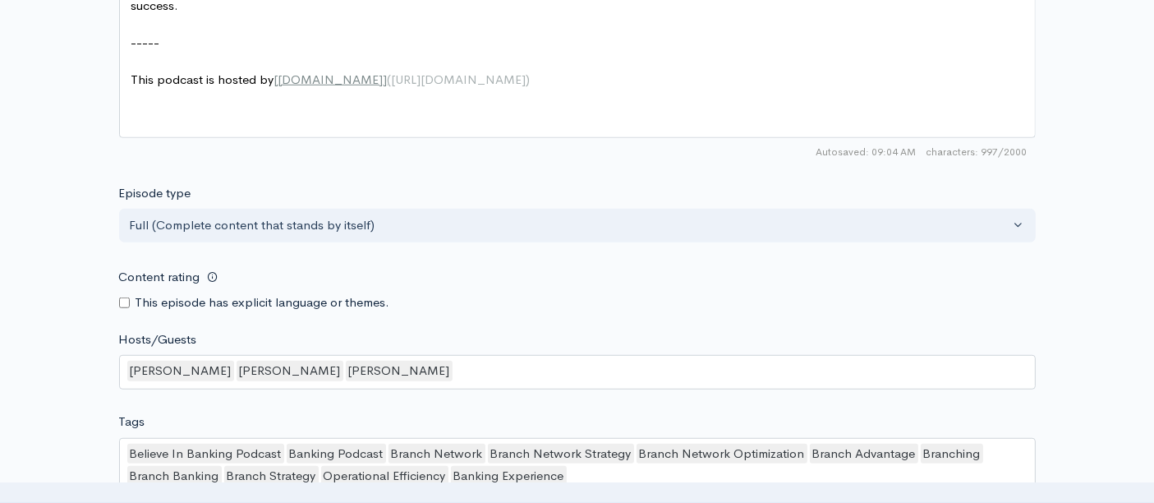
scroll to position [1277, 0]
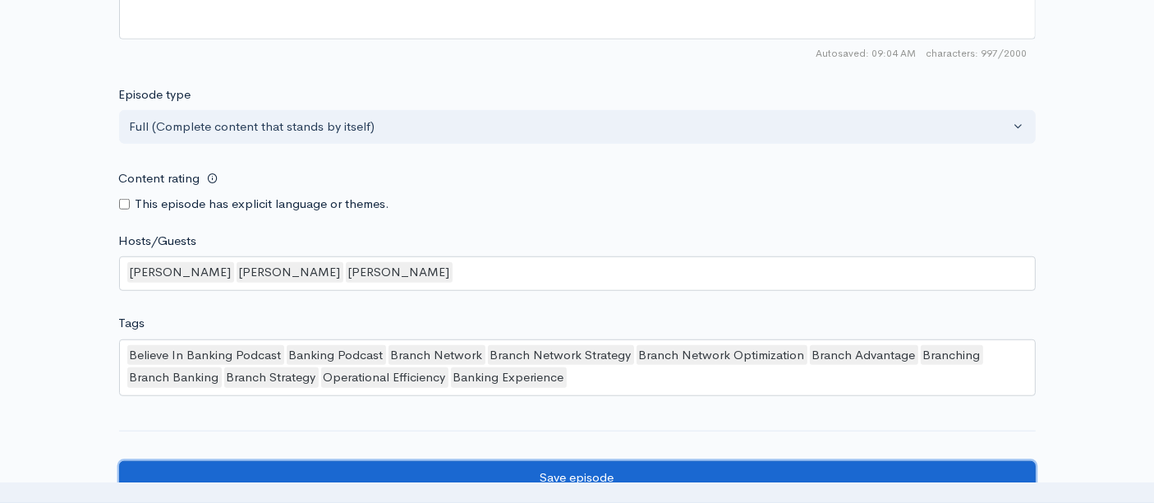
click at [541, 462] on input "Save episode" at bounding box center [577, 478] width 917 height 34
